Goal: Task Accomplishment & Management: Manage account settings

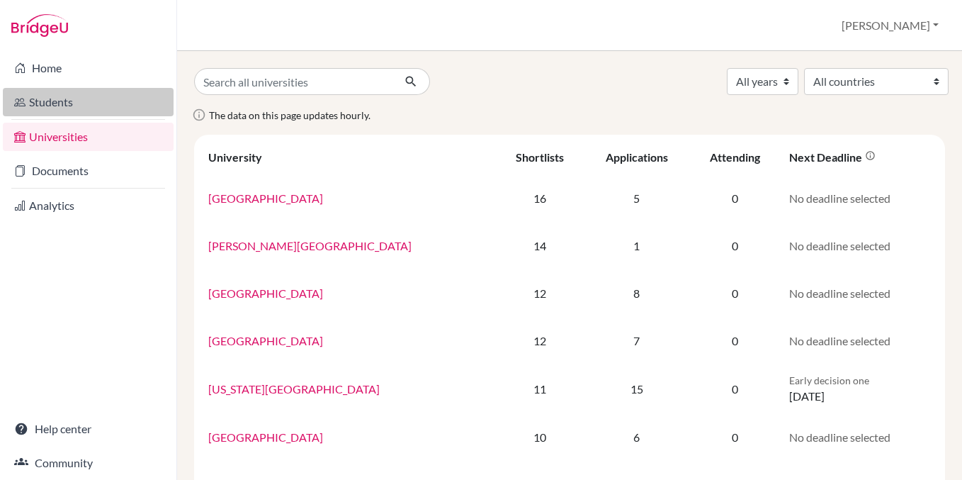
click at [80, 104] on link "Students" at bounding box center [88, 102] width 171 height 28
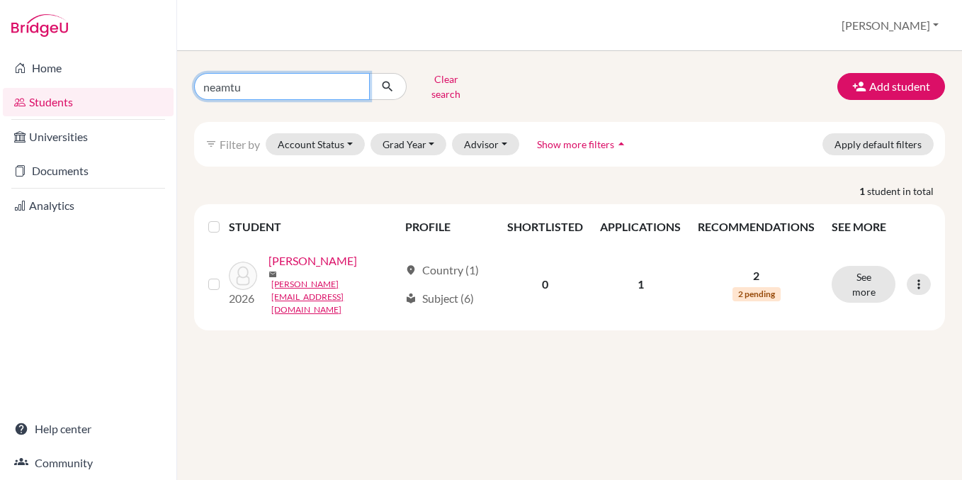
click at [307, 83] on input "neamtu" at bounding box center [282, 86] width 176 height 27
click at [351, 86] on input "neamtu" at bounding box center [282, 86] width 176 height 27
click at [353, 79] on input "neamtu" at bounding box center [282, 86] width 176 height 27
type input "[PERSON_NAME]"
click button "submit" at bounding box center [388, 86] width 38 height 27
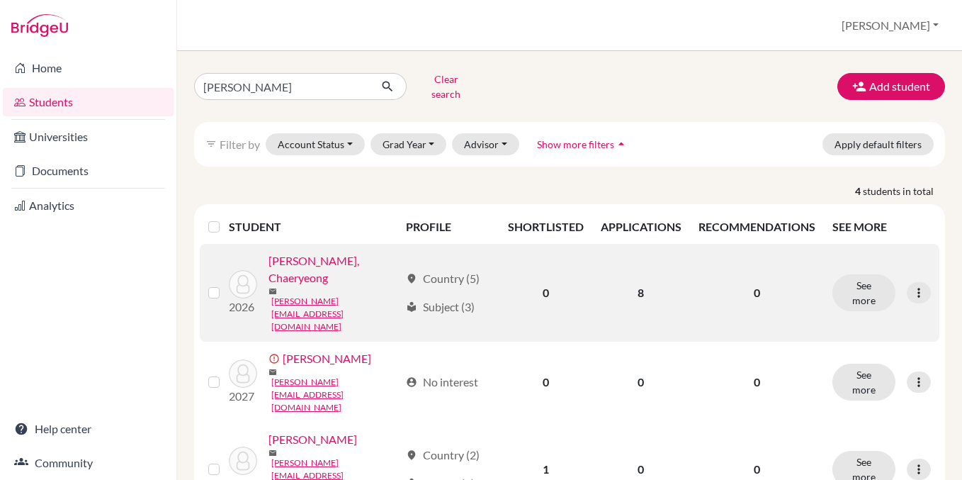
scroll to position [42, 0]
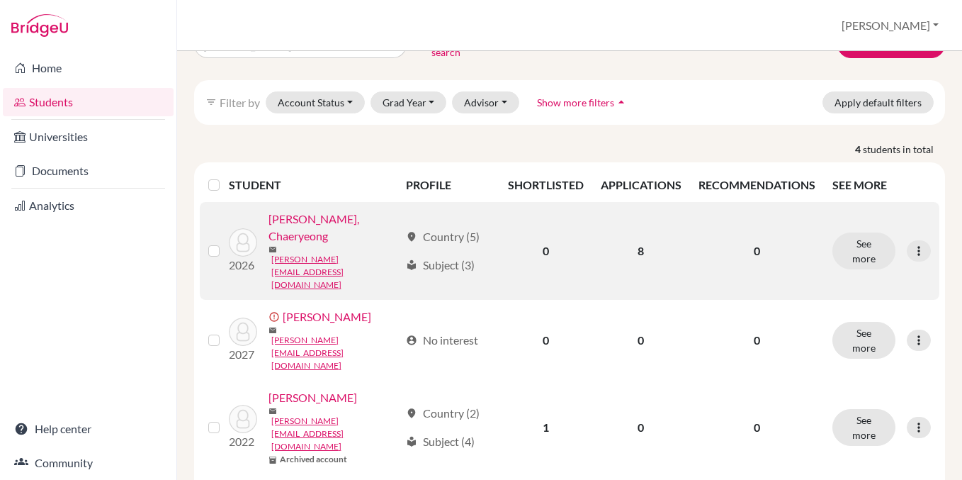
click at [294, 214] on link "[PERSON_NAME], Chaeryeong" at bounding box center [333, 227] width 130 height 34
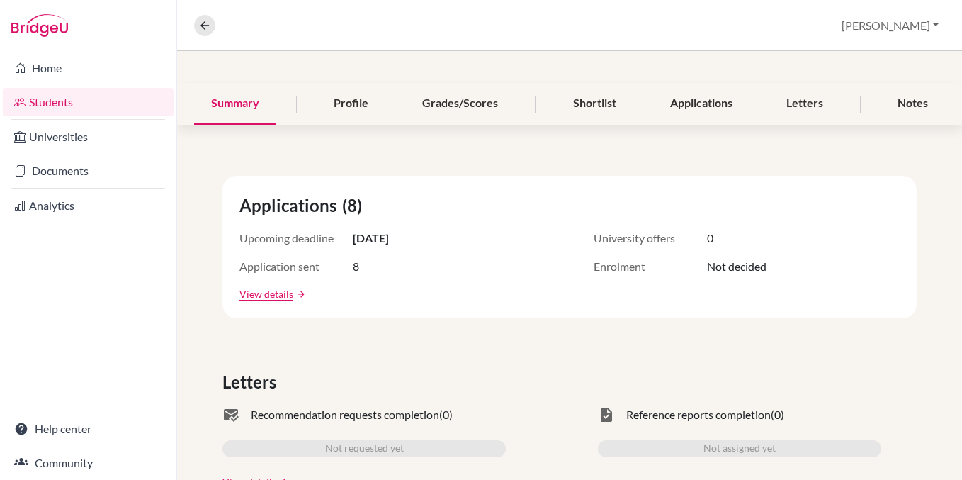
scroll to position [4, 0]
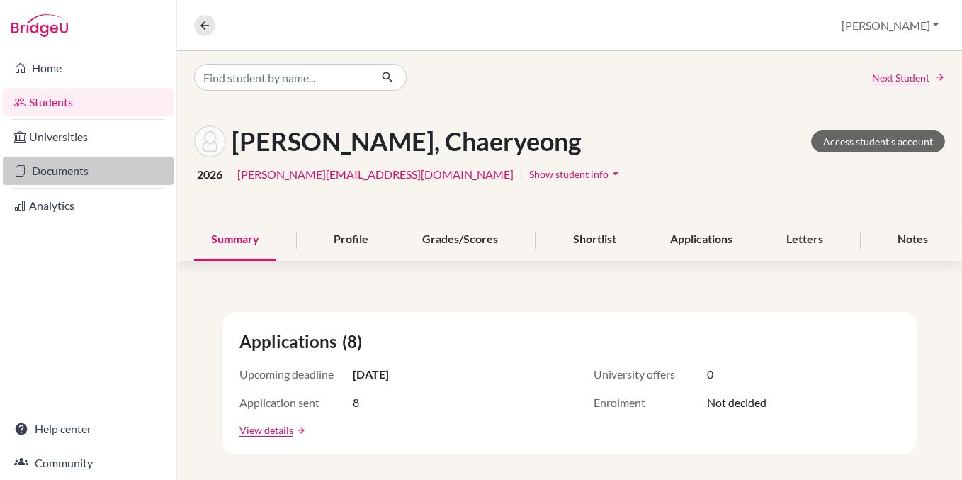
click at [74, 161] on link "Documents" at bounding box center [88, 171] width 171 height 28
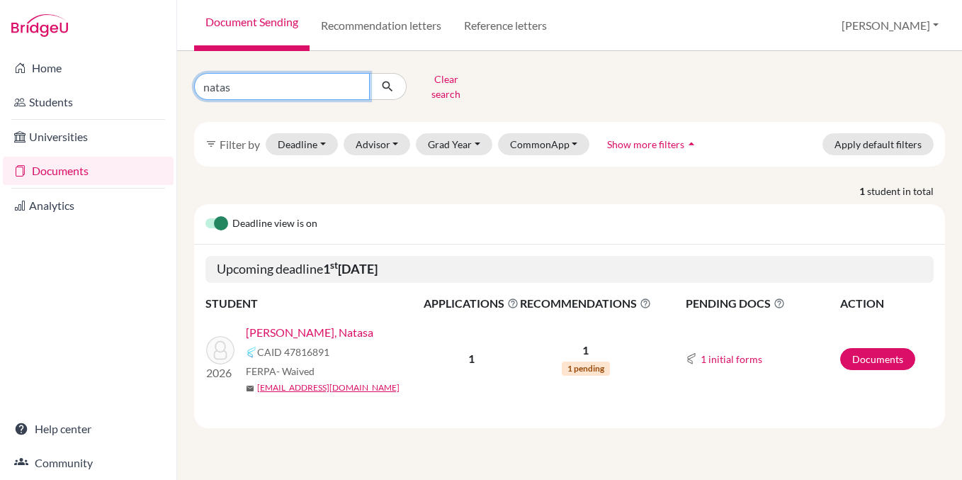
click at [356, 80] on input "natas" at bounding box center [282, 86] width 176 height 27
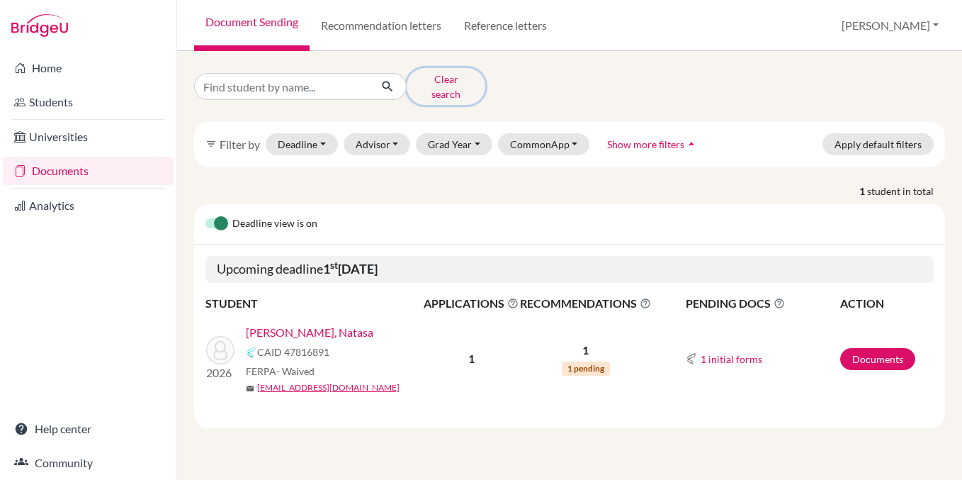
click at [438, 76] on button "Clear search" at bounding box center [446, 86] width 79 height 37
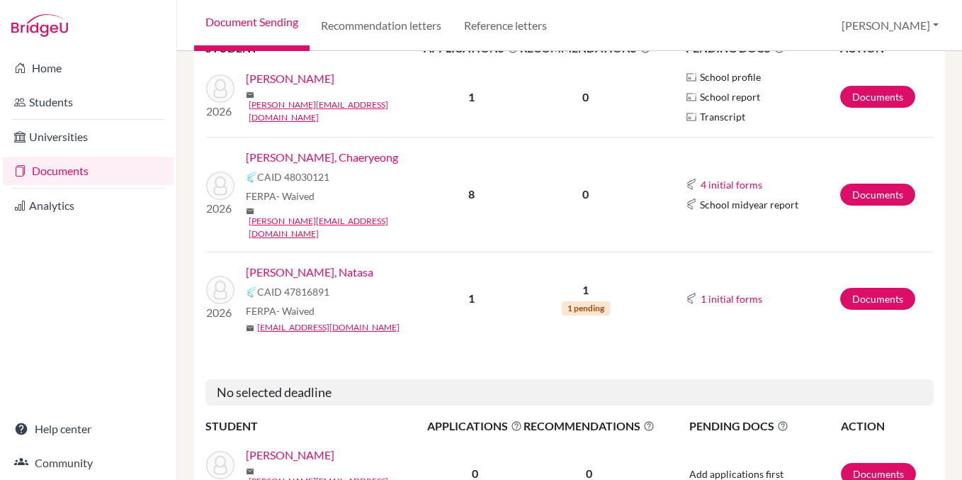
scroll to position [177, 0]
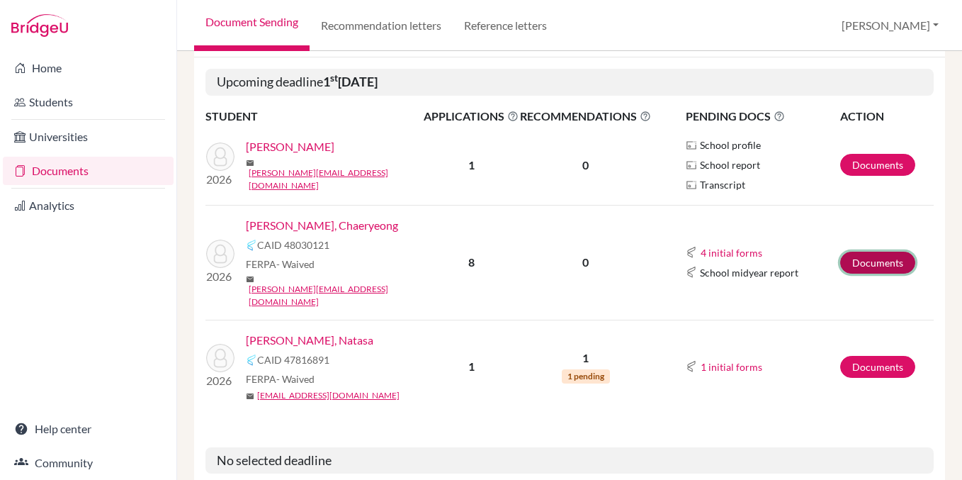
click at [872, 255] on link "Documents" at bounding box center [877, 262] width 75 height 22
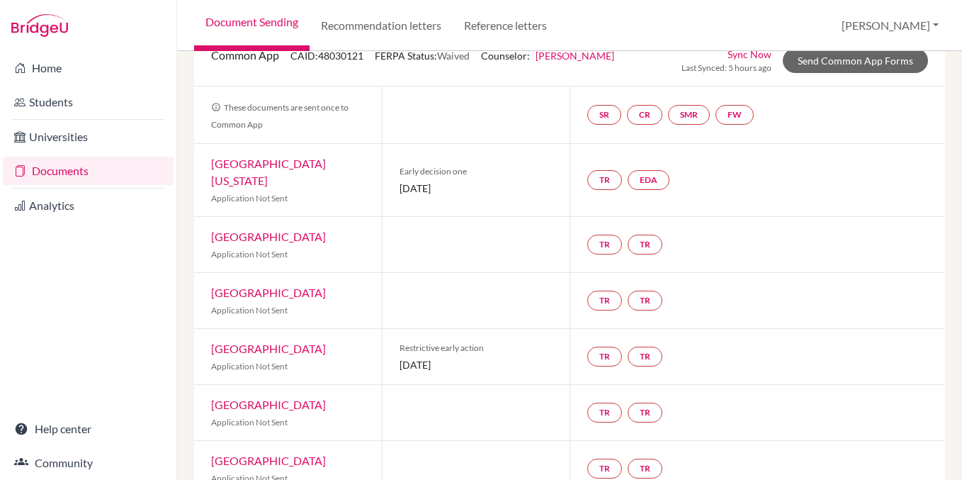
scroll to position [102, 0]
click at [599, 120] on link "SR" at bounding box center [604, 116] width 34 height 20
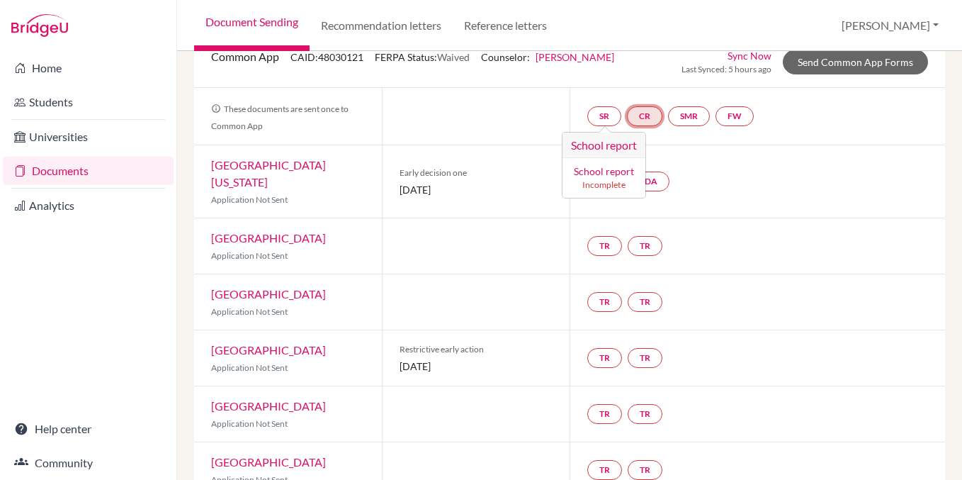
click at [634, 123] on link "CR" at bounding box center [644, 116] width 35 height 20
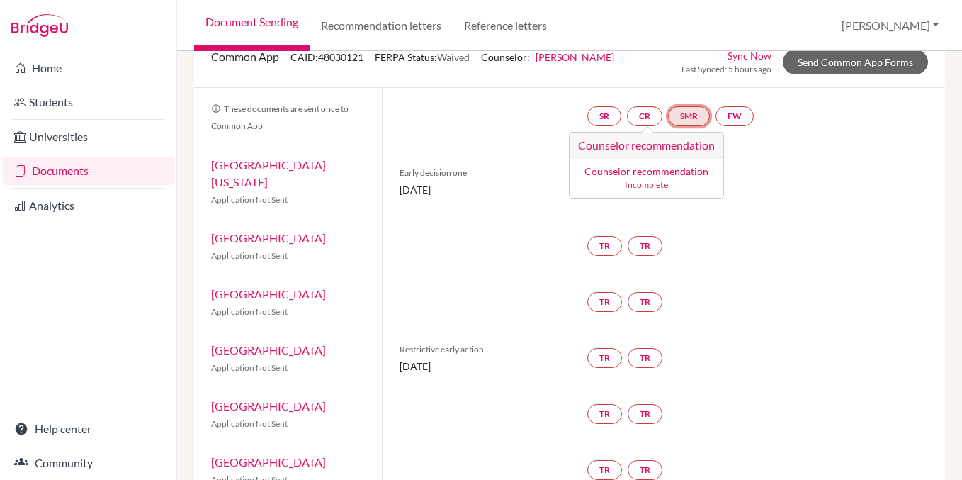
click at [685, 122] on link "SMR" at bounding box center [689, 116] width 42 height 20
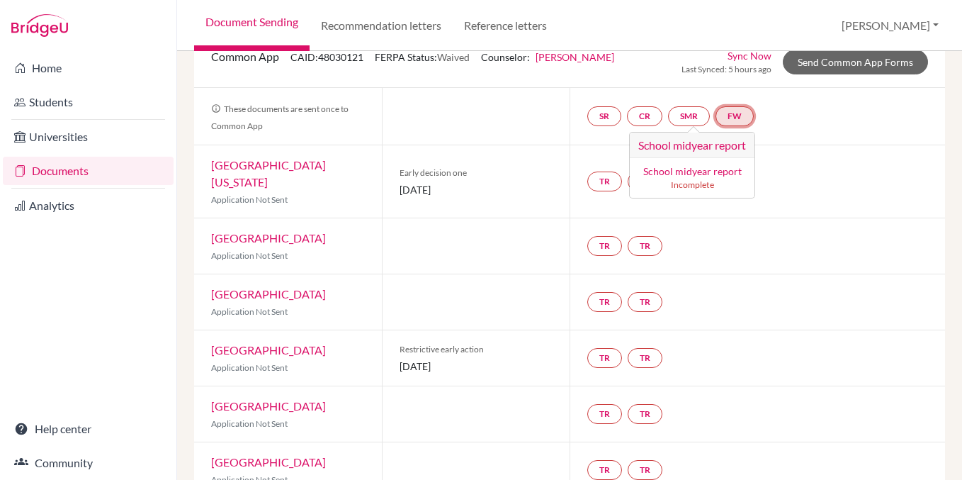
click at [749, 124] on link "FW" at bounding box center [734, 116] width 38 height 20
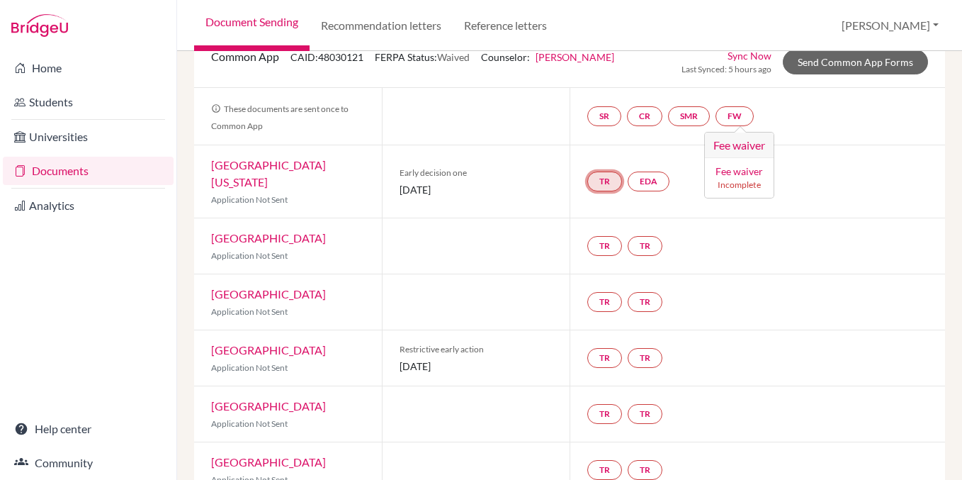
click at [611, 173] on link "TR" at bounding box center [604, 181] width 35 height 20
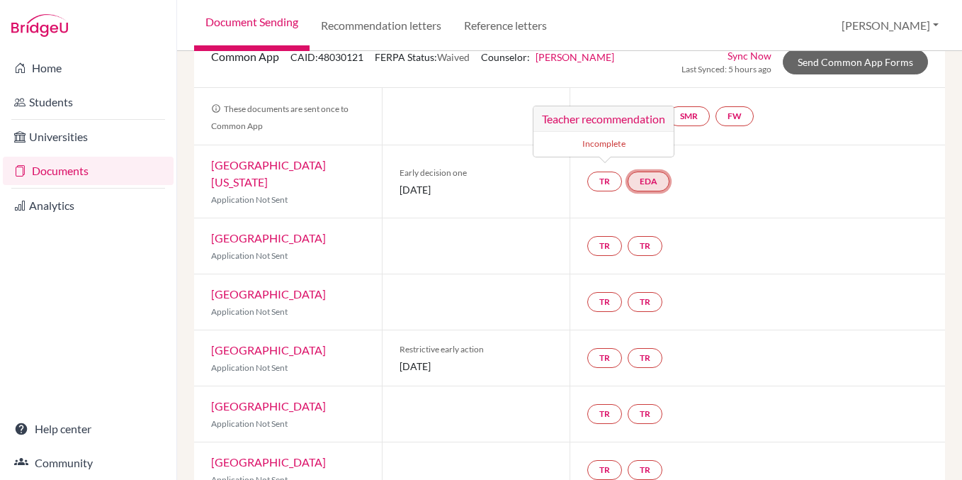
click at [642, 175] on link "EDA" at bounding box center [649, 181] width 42 height 20
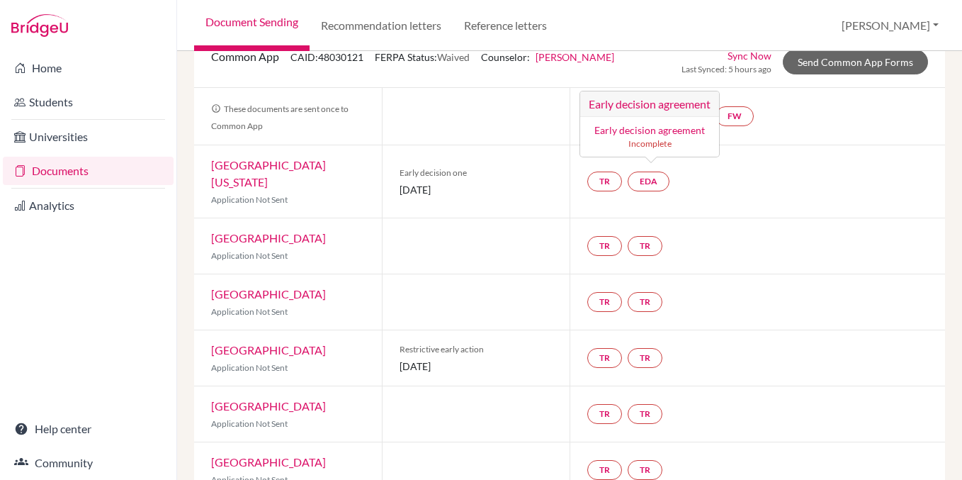
click at [710, 171] on div "TR EDA Early decision agreement Early decision agreement Incomplete" at bounding box center [756, 181] width 375 height 72
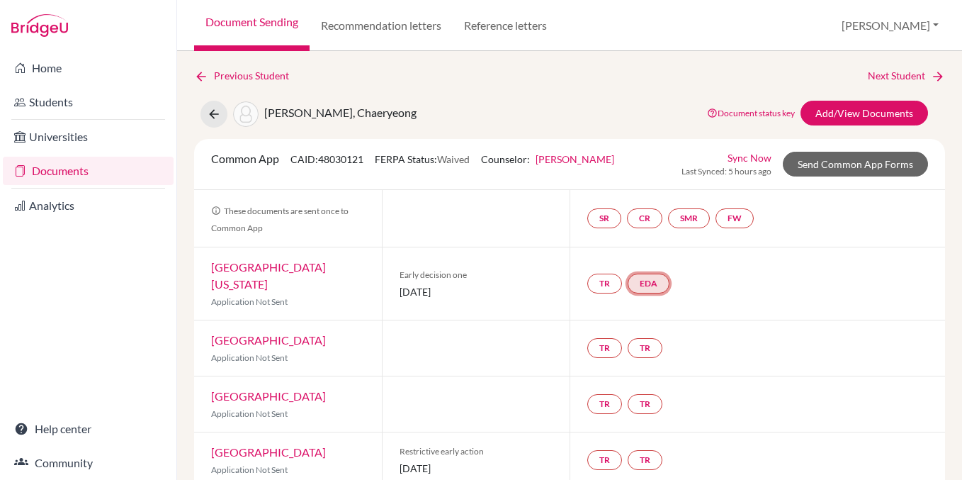
click at [647, 273] on link "EDA" at bounding box center [649, 283] width 42 height 20
click at [670, 234] on link "Early decision agreement" at bounding box center [649, 232] width 110 height 12
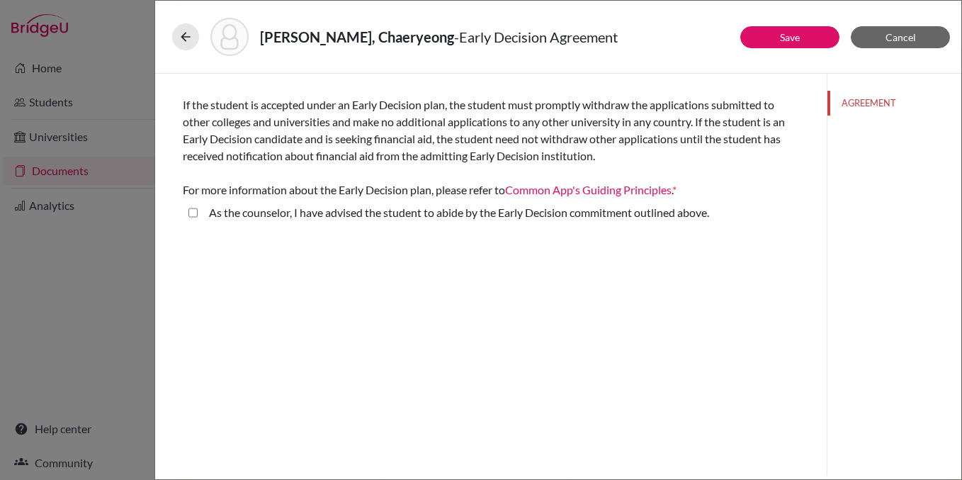
click at [385, 219] on label "As the counselor, I have advised the student to abide by the Early Decision com…" at bounding box center [459, 212] width 500 height 17
click at [198, 219] on above\ "As the counselor, I have advised the student to abide by the Early Decision com…" at bounding box center [192, 212] width 9 height 17
checkbox above\ "true"
click at [391, 268] on div "Signature *" at bounding box center [491, 274] width 616 height 61
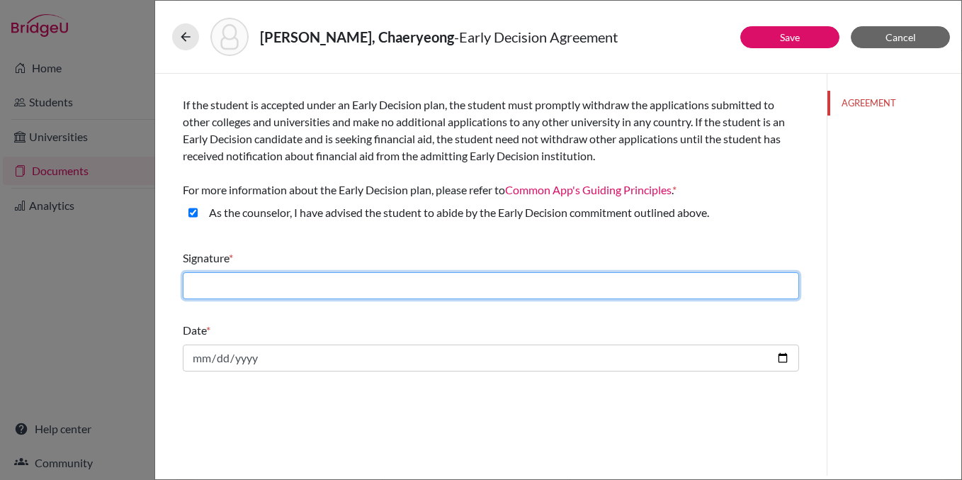
click at [376, 287] on input "text" at bounding box center [491, 285] width 616 height 27
type input "Dylan Letellier"
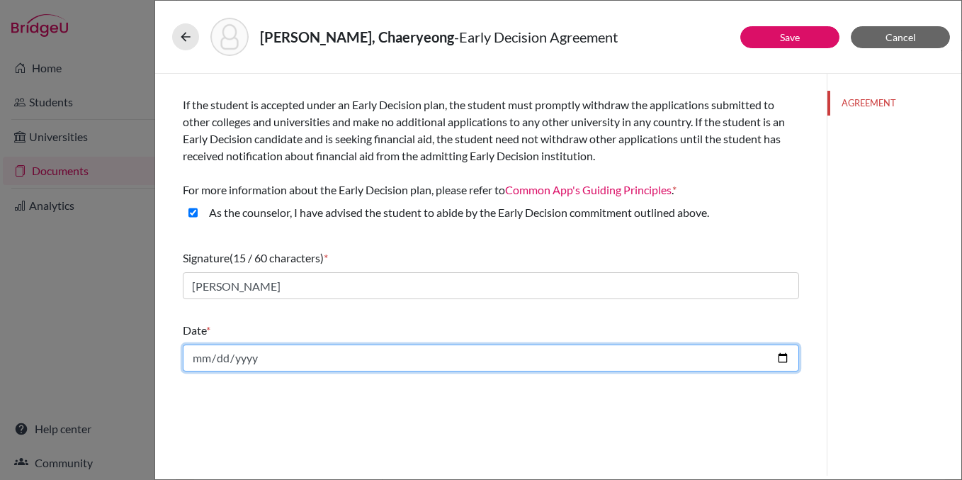
click at [782, 367] on input "date" at bounding box center [491, 357] width 616 height 27
click at [781, 358] on input "date" at bounding box center [491, 357] width 616 height 27
type input "2025-10-14"
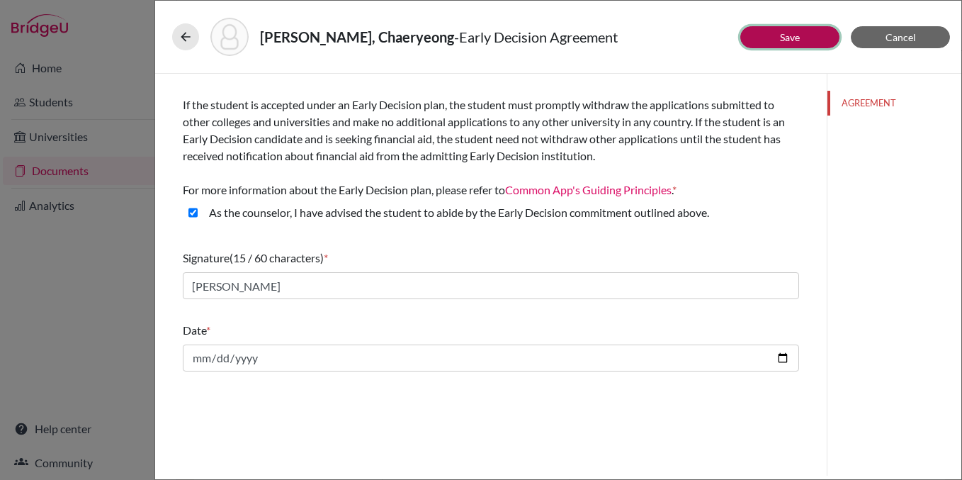
click at [807, 34] on button "Save" at bounding box center [789, 37] width 99 height 22
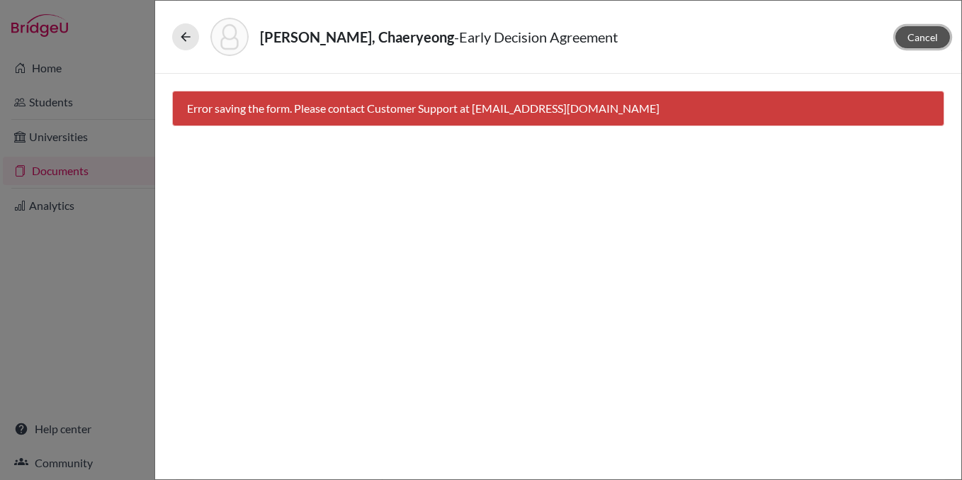
click at [916, 40] on span "Cancel" at bounding box center [922, 37] width 30 height 12
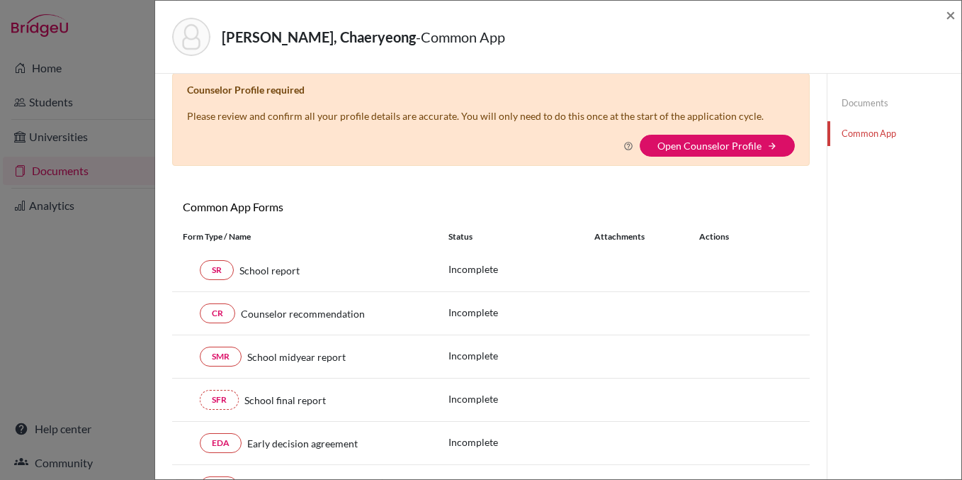
scroll to position [20, 0]
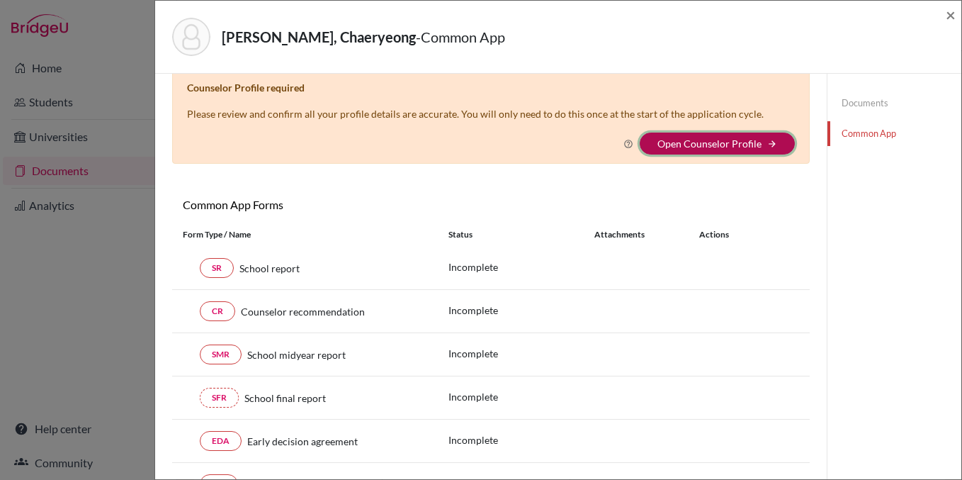
click at [739, 149] on button "Open Counselor Profile arrow_forward" at bounding box center [717, 143] width 155 height 22
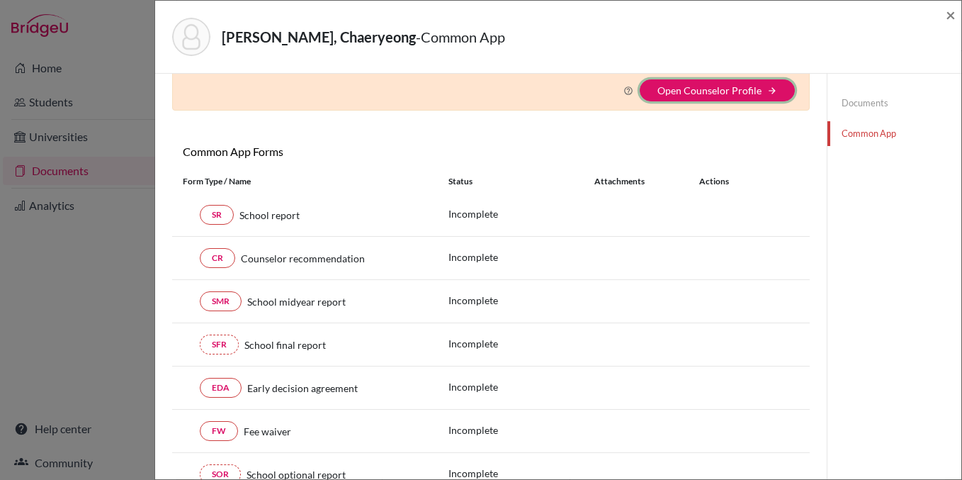
scroll to position [0, 0]
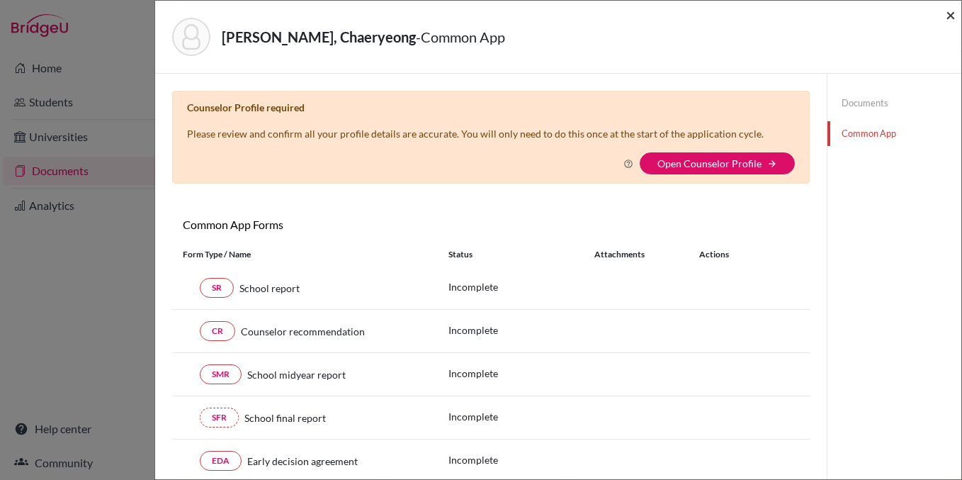
click at [951, 13] on span "×" at bounding box center [951, 14] width 10 height 21
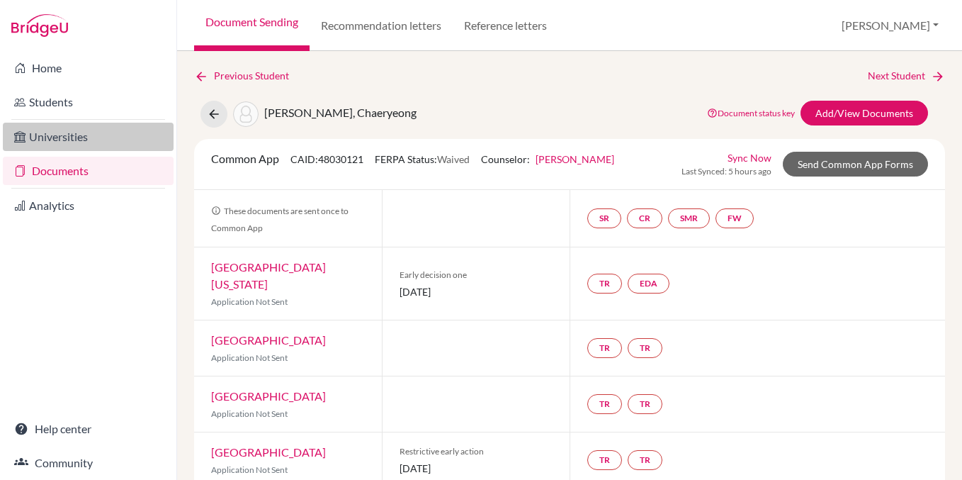
click at [92, 136] on link "Universities" at bounding box center [88, 137] width 171 height 28
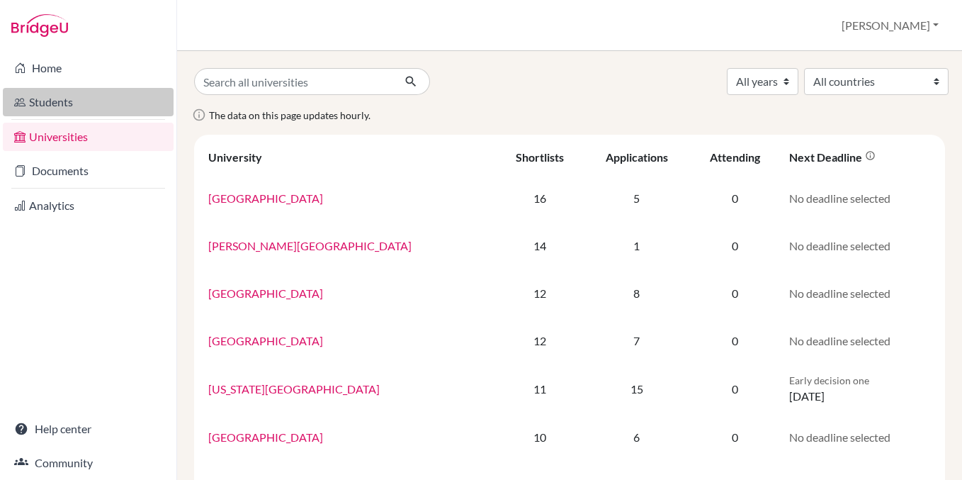
click at [89, 109] on link "Students" at bounding box center [88, 102] width 171 height 28
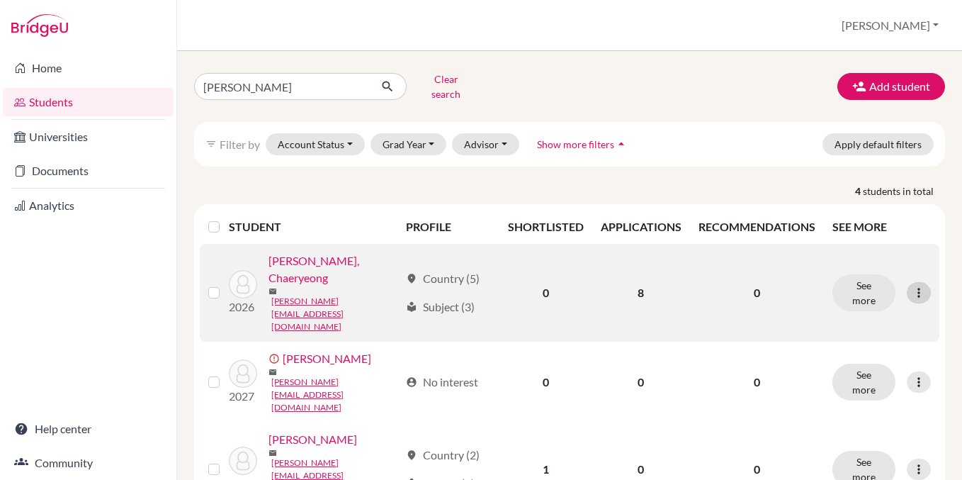
click at [912, 285] on icon at bounding box center [919, 292] width 14 height 14
click at [860, 297] on button "Edit student" at bounding box center [857, 304] width 112 height 23
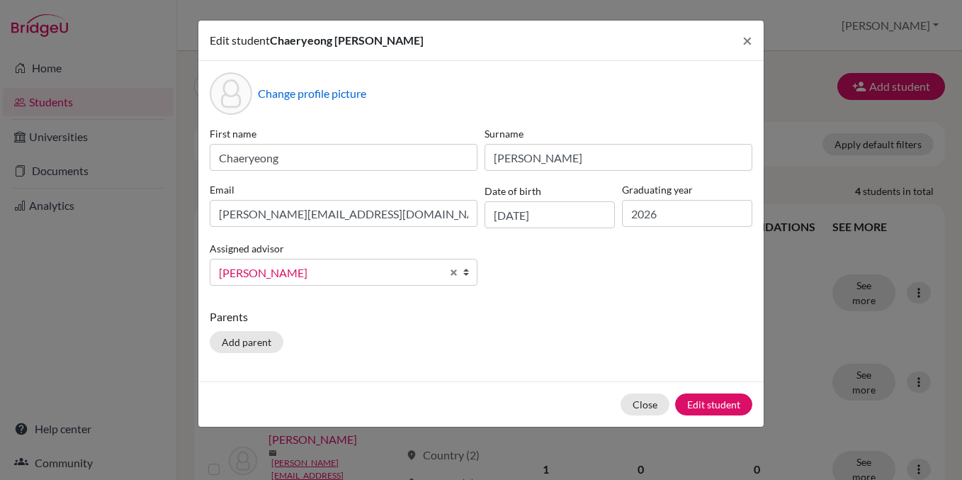
click at [444, 272] on link "[PERSON_NAME]" at bounding box center [344, 272] width 268 height 27
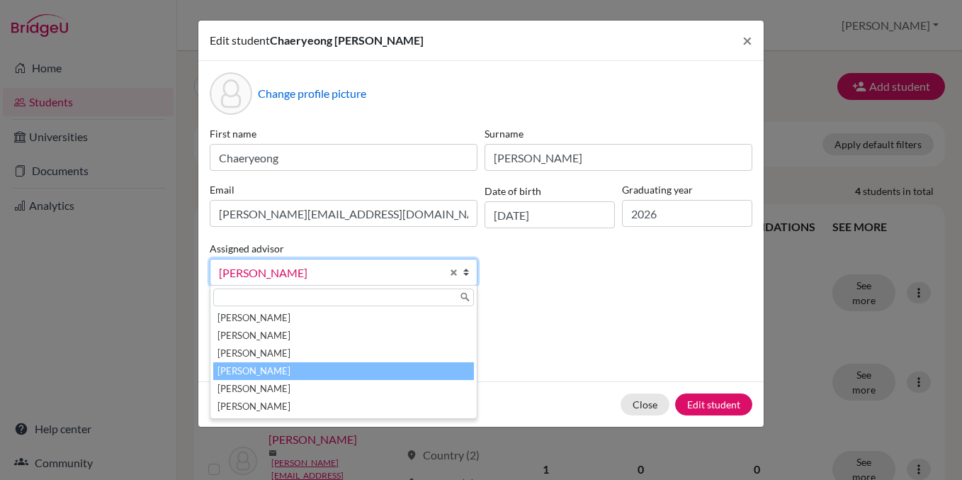
click at [352, 373] on li "[PERSON_NAME]" at bounding box center [343, 371] width 261 height 18
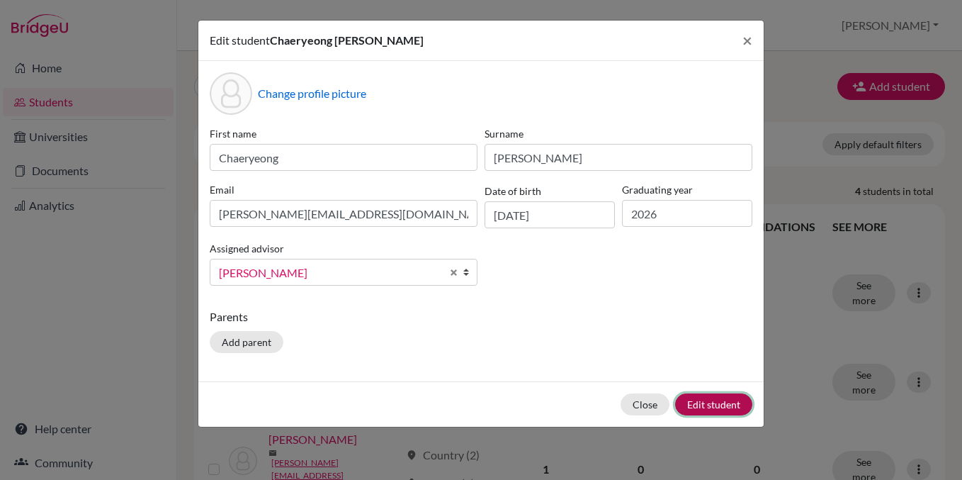
click at [700, 408] on button "Edit student" at bounding box center [713, 404] width 77 height 22
